Goal: Find specific page/section: Find specific page/section

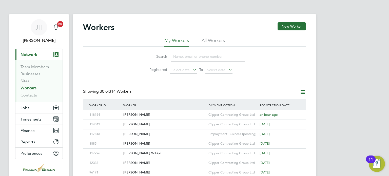
click at [128, 70] on div "Search Registered Select date To Select date" at bounding box center [194, 62] width 223 height 30
